Goal: Navigation & Orientation: Understand site structure

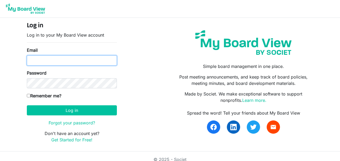
type input "crawfordf65@gmail.com"
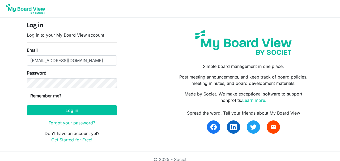
click at [75, 104] on form "Log in Log in to your My Board View account Email crawfordf65@gmail.com Passwor…" at bounding box center [72, 82] width 90 height 121
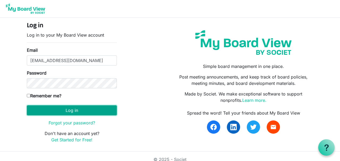
click at [74, 110] on button "Log in" at bounding box center [72, 110] width 90 height 10
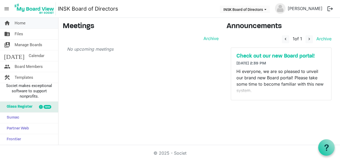
click at [24, 23] on span "Home" at bounding box center [20, 23] width 11 height 11
click at [26, 36] on link "folder_shared Files" at bounding box center [29, 34] width 58 height 11
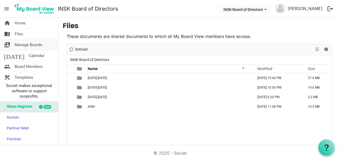
click at [37, 44] on span "Manage Boards" at bounding box center [29, 45] width 28 height 11
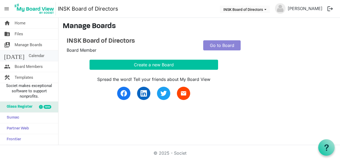
click at [29, 57] on span "Calendar" at bounding box center [37, 55] width 16 height 11
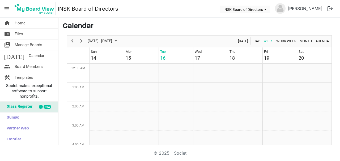
scroll to position [172, 0]
click at [21, 109] on span "Glass Register" at bounding box center [18, 107] width 28 height 11
click at [37, 66] on span "Board Members" at bounding box center [29, 66] width 28 height 11
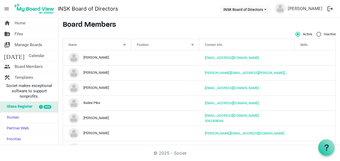
scroll to position [1, 0]
click at [26, 21] on link "home Home" at bounding box center [29, 23] width 58 height 11
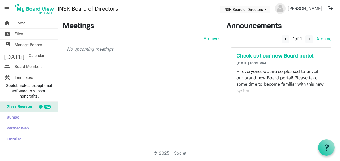
click at [253, 91] on p "Hi everyone, we are so pleased to unveil our brand new Board portal! Please tak…" at bounding box center [280, 80] width 89 height 25
click at [252, 90] on p "Hi everyone, we are so pleased to unveil our brand new Board portal! Please tak…" at bounding box center [280, 80] width 89 height 25
click at [264, 13] on button "INSK Board of Directors" at bounding box center [245, 9] width 50 height 7
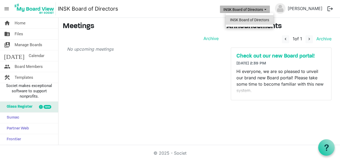
click at [267, 21] on li "INSK Board of Directors" at bounding box center [250, 20] width 48 height 10
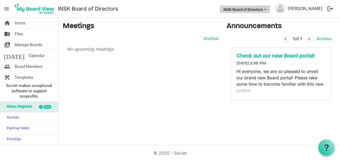
click at [267, 10] on button "INSK Board of Directors" at bounding box center [245, 9] width 50 height 7
click at [323, 26] on h3 "Announcements" at bounding box center [280, 26] width 109 height 9
click at [6, 7] on span "menu" at bounding box center [7, 9] width 10 height 10
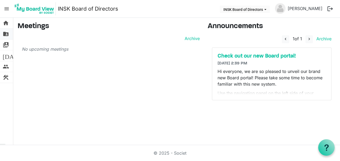
click at [4, 37] on span "folder_shared" at bounding box center [6, 34] width 6 height 11
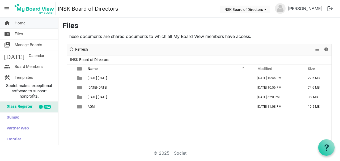
click at [31, 25] on link "home Home" at bounding box center [29, 23] width 58 height 11
